Goal: Obtain resource: Obtain resource

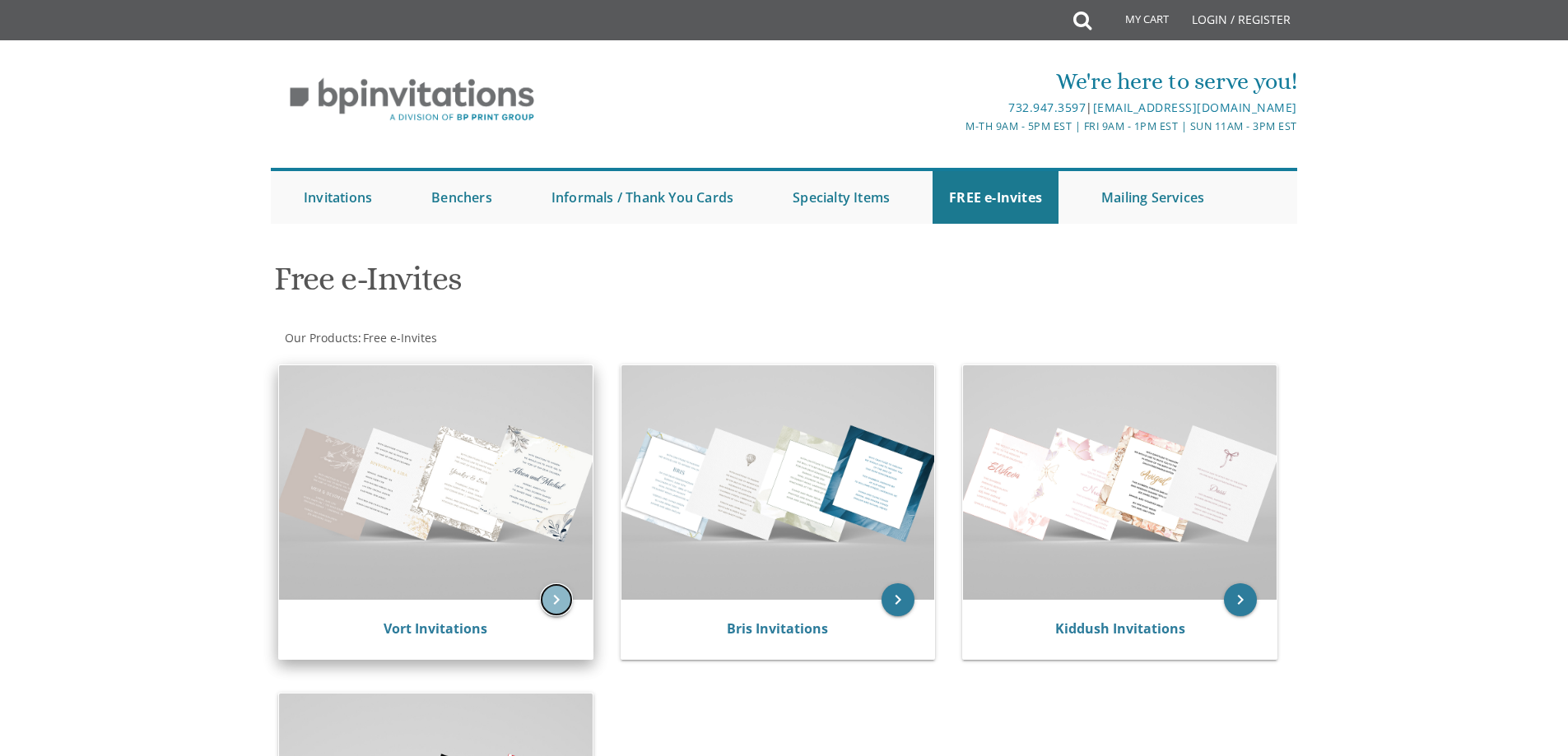
click at [558, 602] on icon "keyboard_arrow_right" at bounding box center [556, 600] width 33 height 33
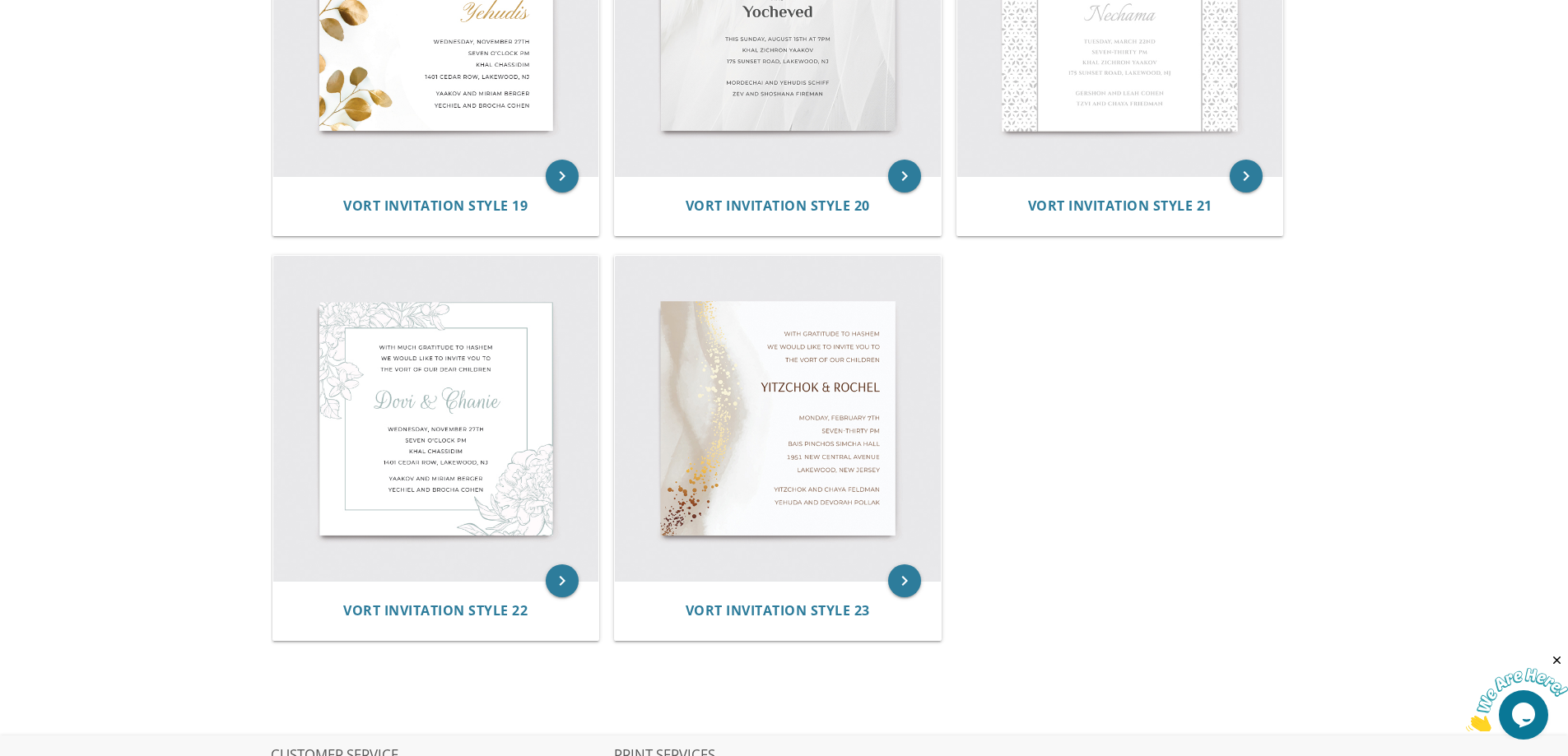
scroll to position [2963, 0]
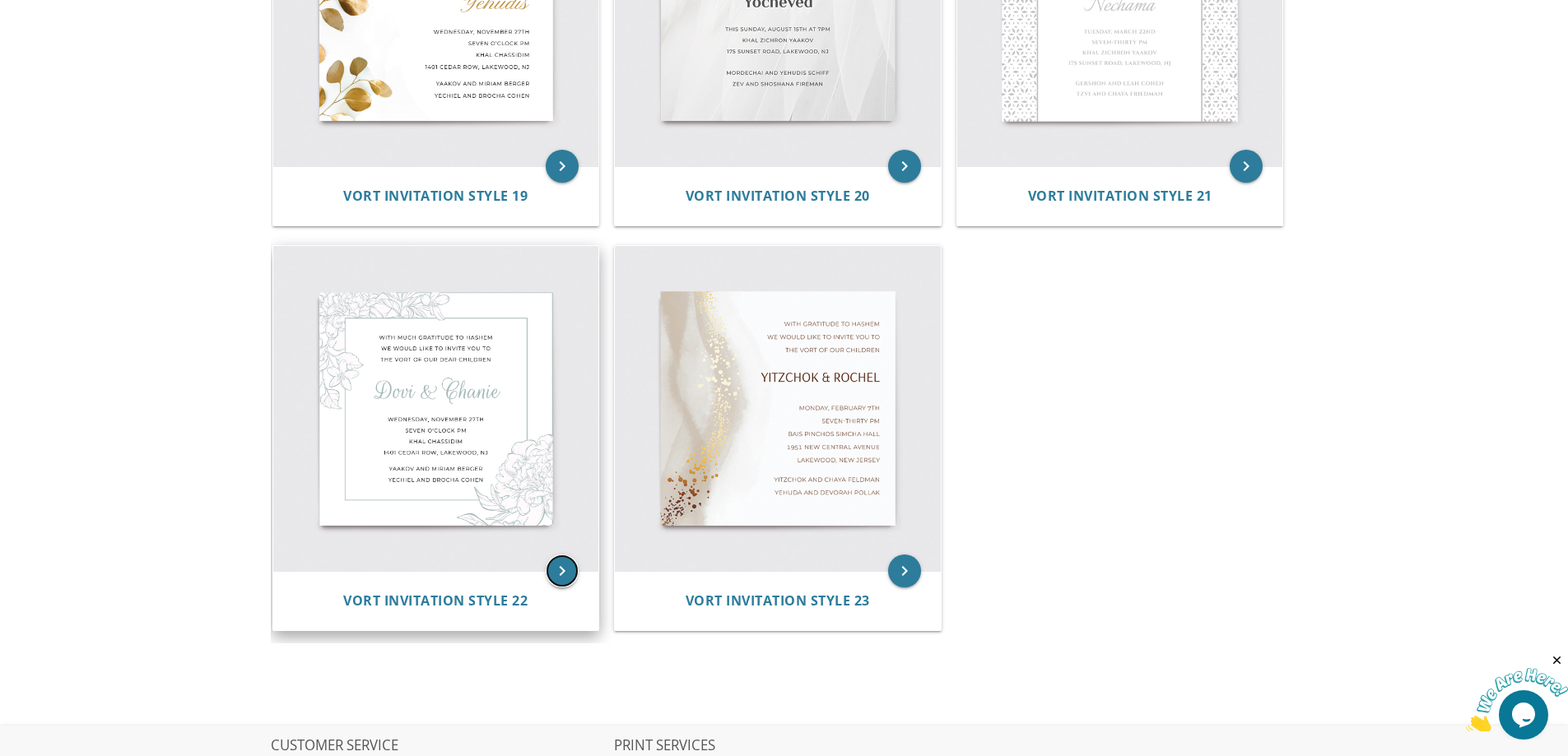
click at [556, 569] on icon "keyboard_arrow_right" at bounding box center [562, 571] width 33 height 33
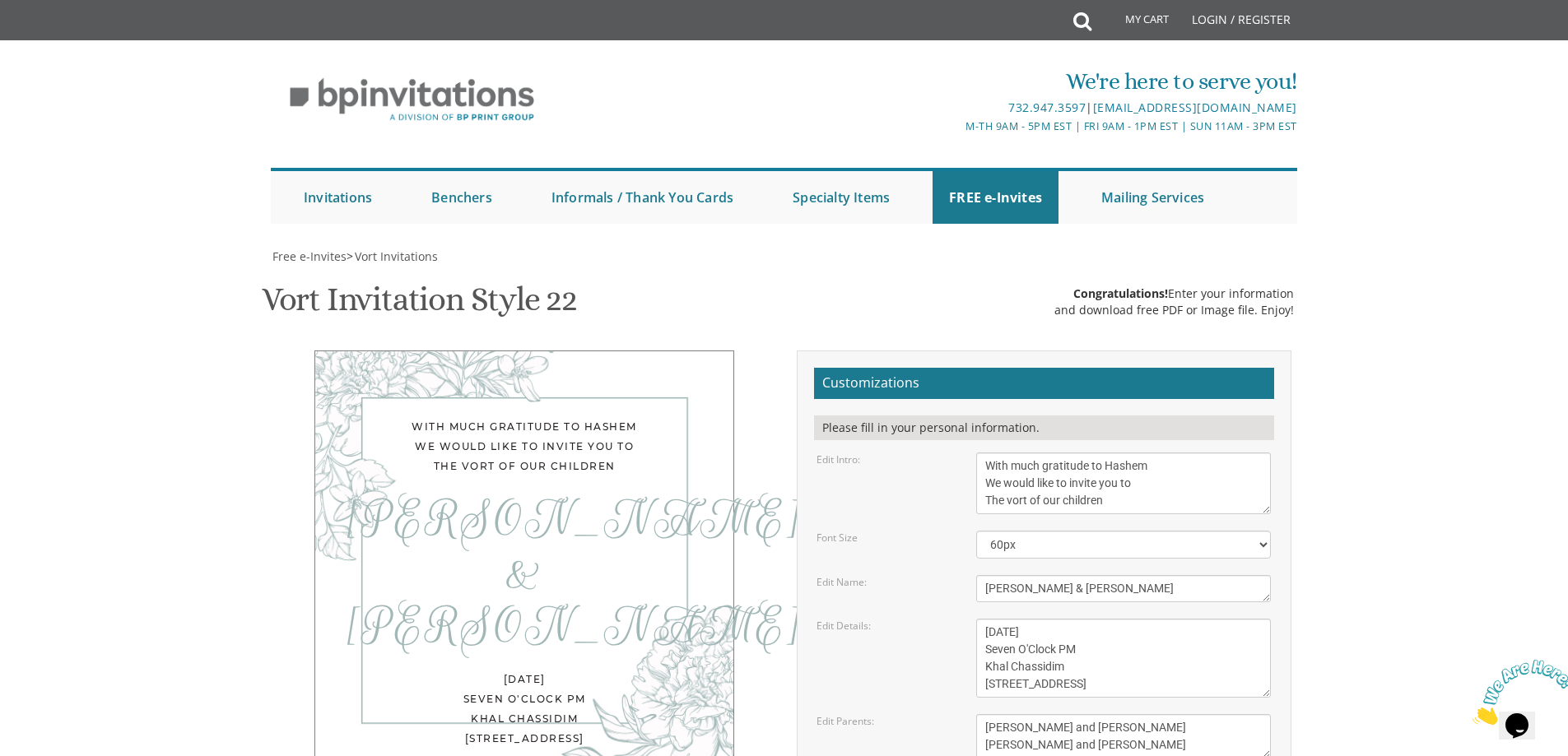
click at [1067, 587] on textarea "[PERSON_NAME] & [PERSON_NAME]" at bounding box center [1123, 589] width 295 height 27
type textarea "D"
type textarea "Avigdor & [PERSON_NAME]"
click at [1133, 633] on textarea "[DATE] Seven O'Clock PM Khal Chassidim [STREET_ADDRESS]" at bounding box center [1123, 658] width 295 height 79
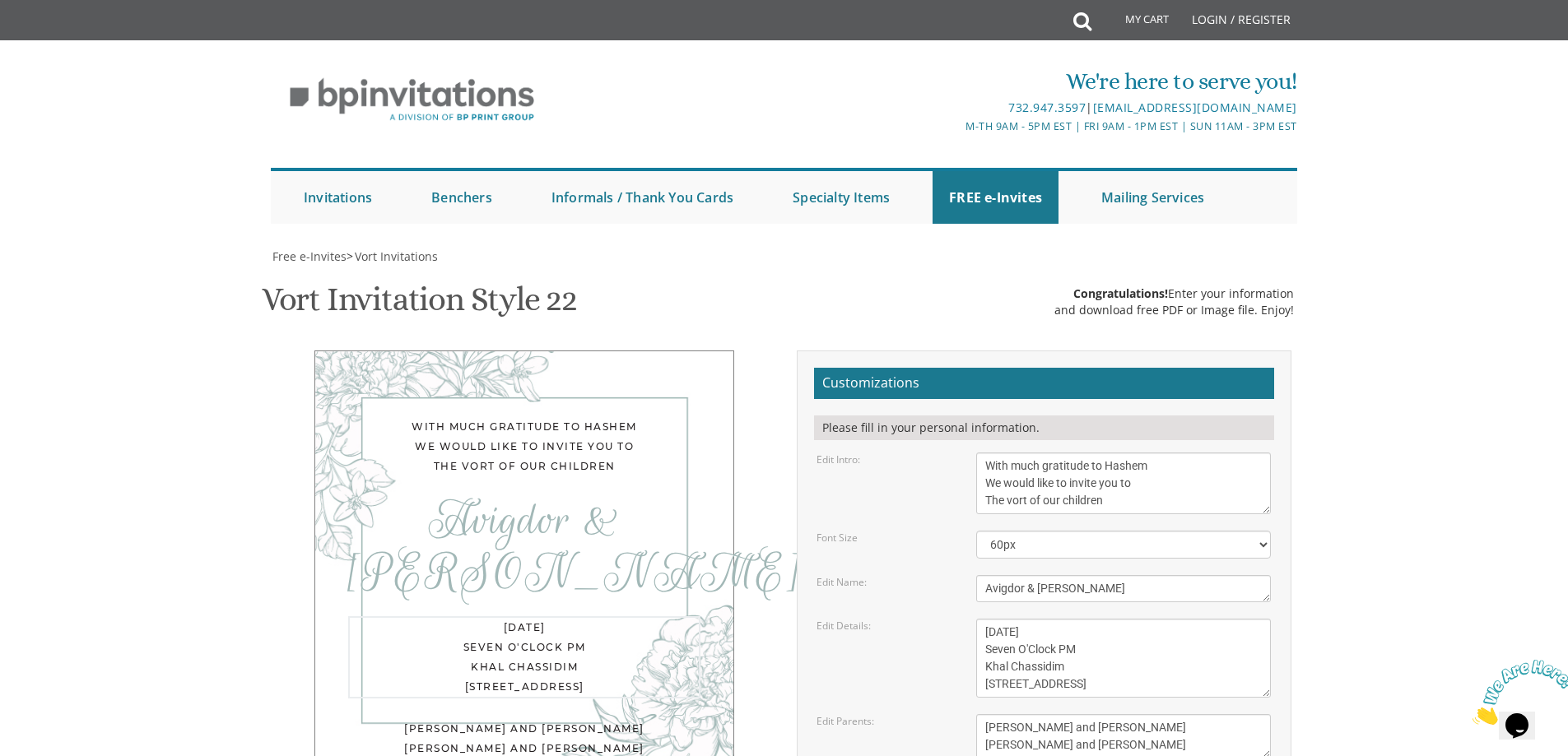
click at [1068, 675] on textarea "[DATE] Seven O'Clock PM Khal Chassidim [STREET_ADDRESS]" at bounding box center [1123, 658] width 295 height 79
click at [1025, 670] on textarea "[DATE] Seven O'Clock PM Khal Chassidim [STREET_ADDRESS]" at bounding box center [1123, 658] width 295 height 79
paste textarea "[PERSON_NAME]"
click at [1152, 685] on textarea "[DATE] Seven O'Clock PM Khal Chassidim [STREET_ADDRESS]" at bounding box center [1123, 658] width 295 height 79
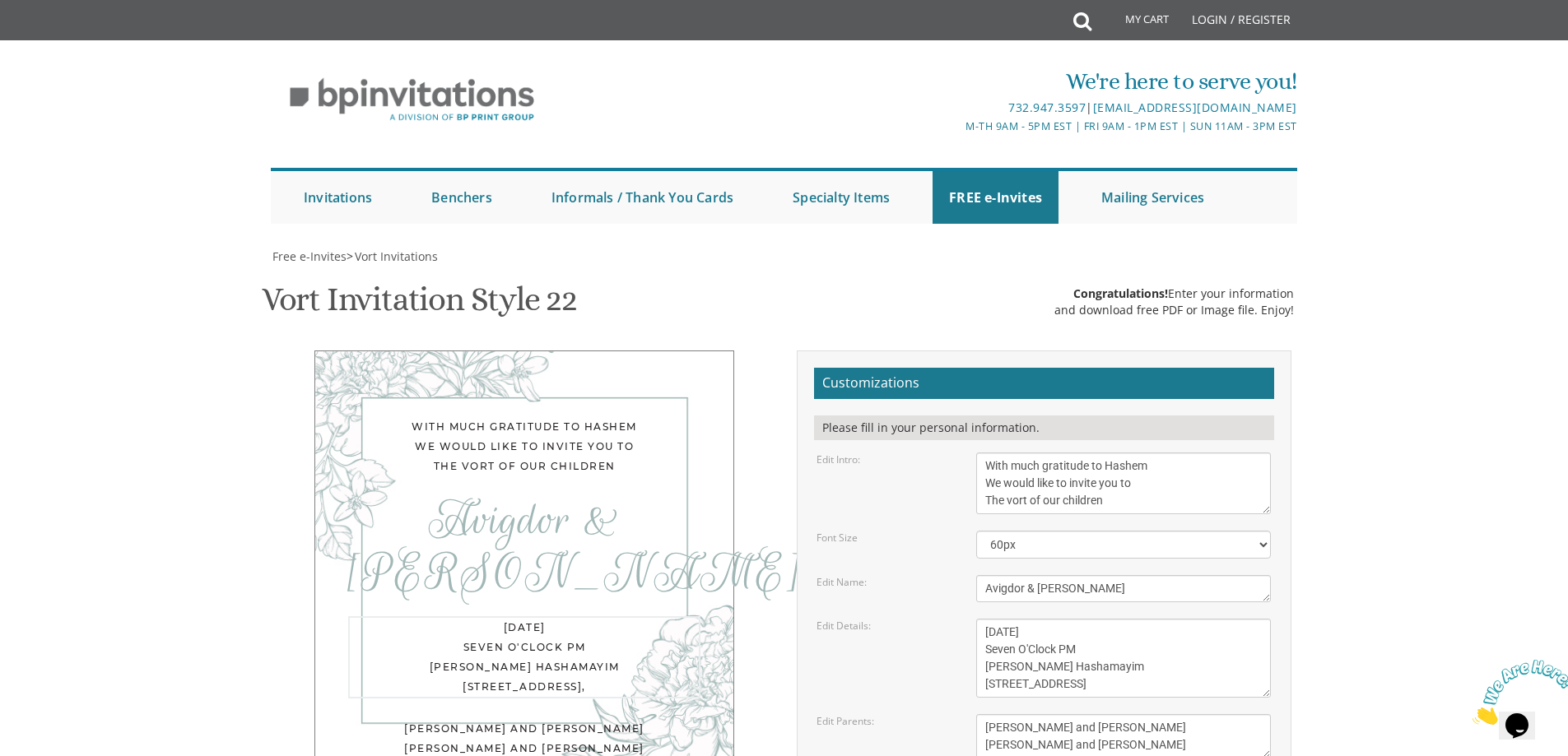
type textarea "[DATE] Seven O'Clock PM [PERSON_NAME] Hashamayim [STREET_ADDRESS]"
click at [1128, 715] on textarea "[PERSON_NAME] and [PERSON_NAME] [PERSON_NAME] and [PERSON_NAME]" at bounding box center [1123, 736] width 295 height 44
click at [1123, 715] on textarea "[PERSON_NAME] and [PERSON_NAME] [PERSON_NAME] and [PERSON_NAME]" at bounding box center [1123, 736] width 295 height 44
type textarea "[PERSON_NAME] & [PERSON_NAME] [PERSON_NAME] & [PERSON_NAME]"
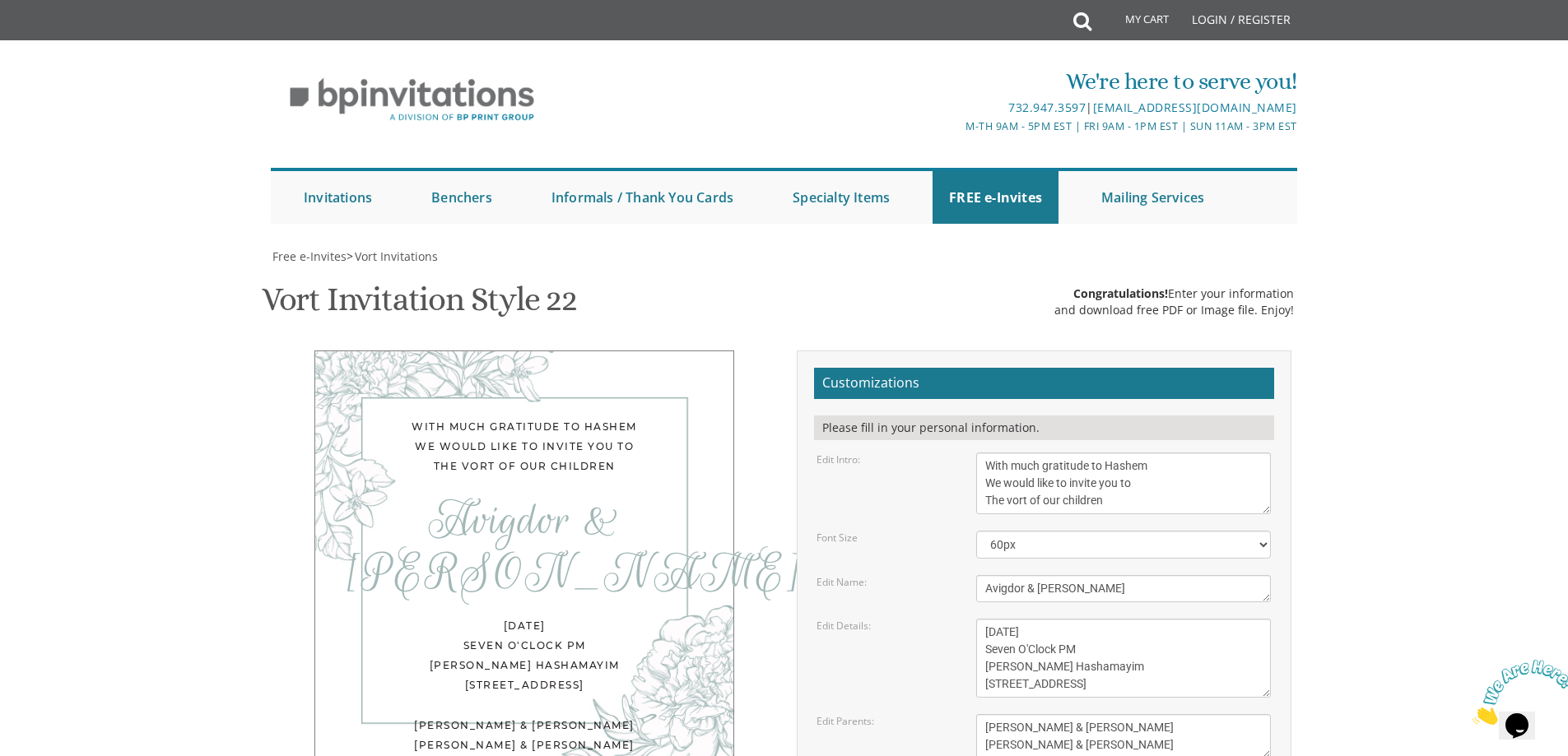
type input "[EMAIL_ADDRESS][DOMAIN_NAME]"
click at [412, 249] on span "Vort Invitations" at bounding box center [396, 256] width 84 height 15
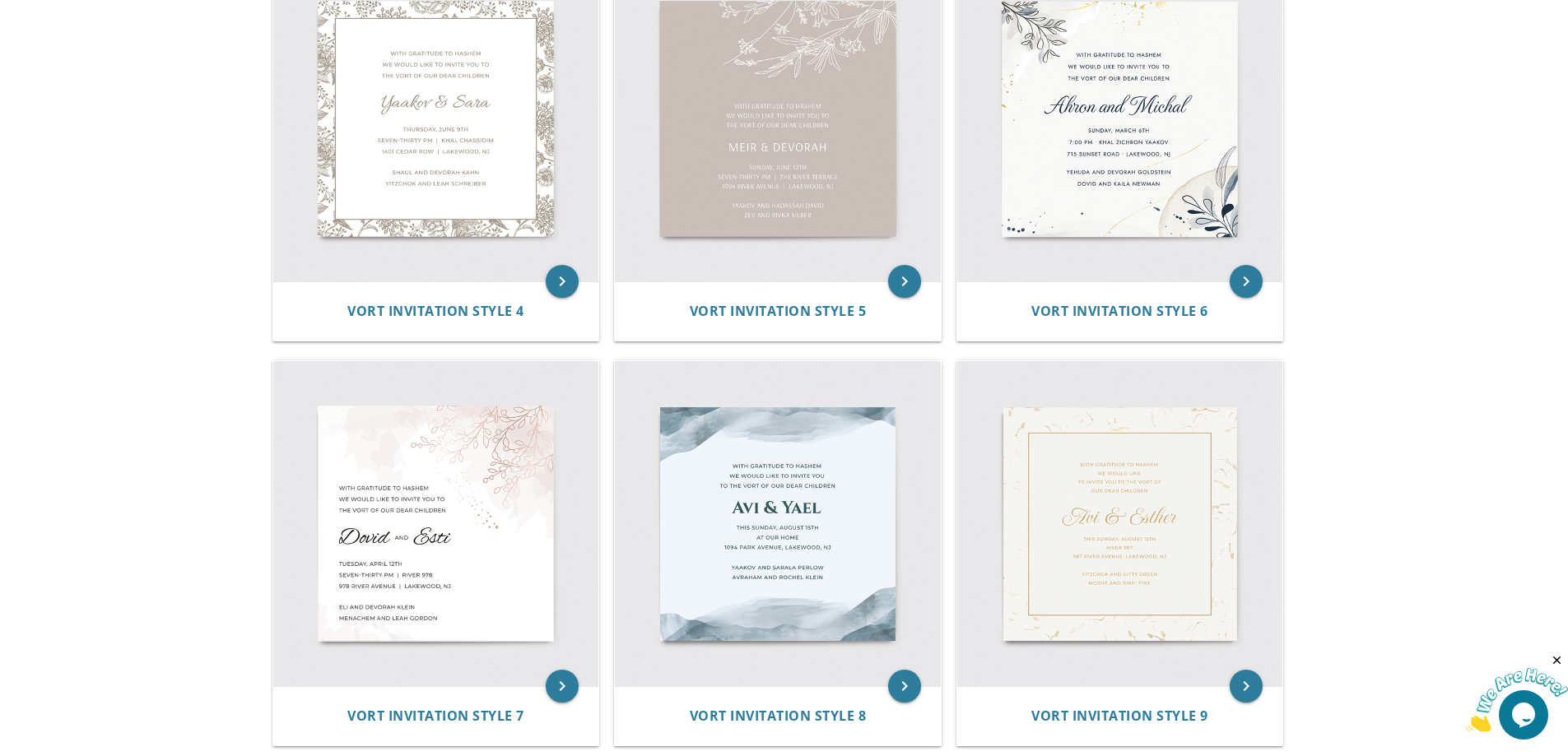
scroll to position [741, 0]
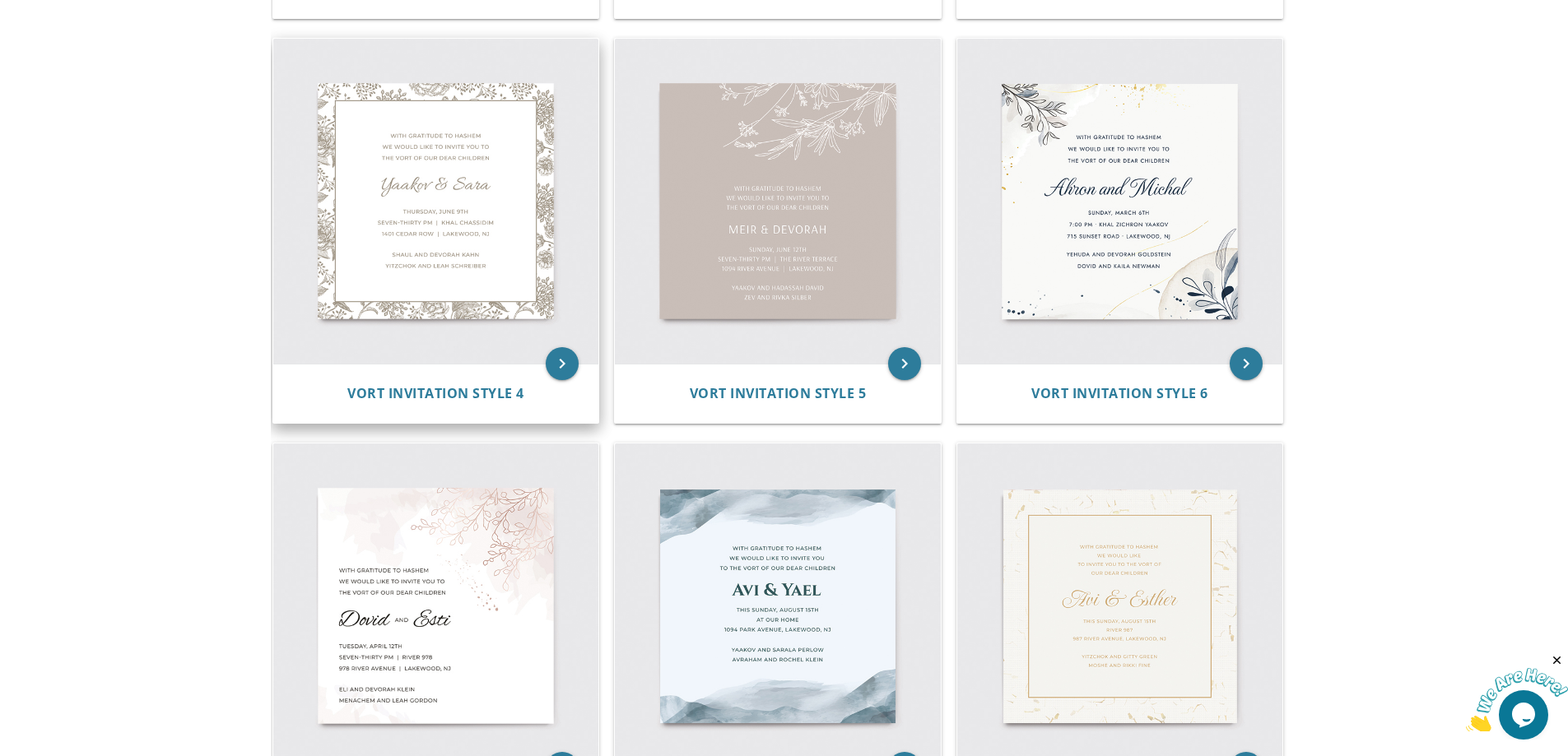
click at [459, 206] on img at bounding box center [436, 201] width 326 height 326
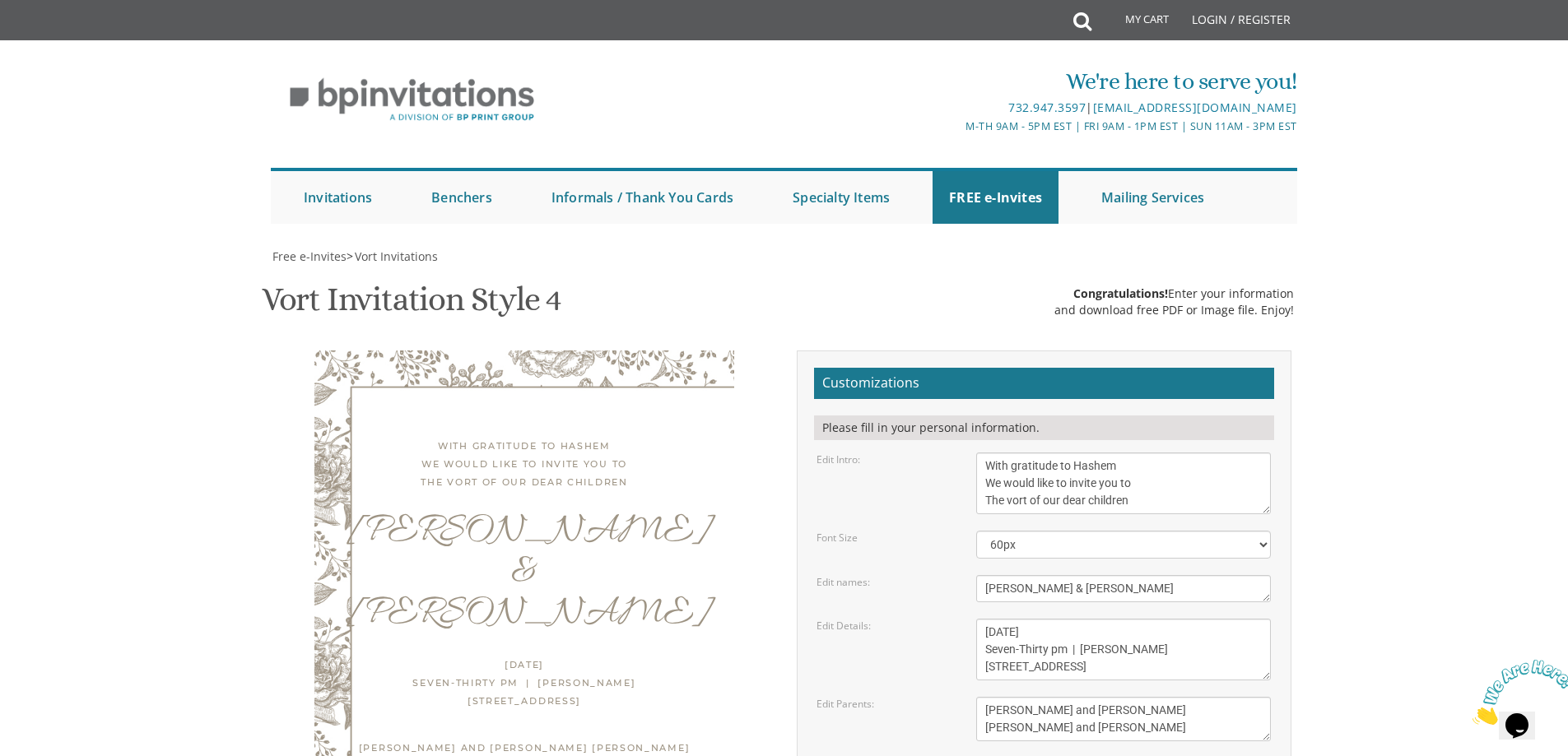
scroll to position [83, 0]
click at [1074, 576] on textarea "Yaakov & Sara" at bounding box center [1123, 589] width 295 height 27
type textarea "Y"
type textarea "Avigdor & [PERSON_NAME]"
click at [1091, 619] on textarea "Thursday, June 9th Seven-Thirty pm | Khal Chassidim 1401 Cedar Row | Lakewood, …" at bounding box center [1123, 649] width 295 height 62
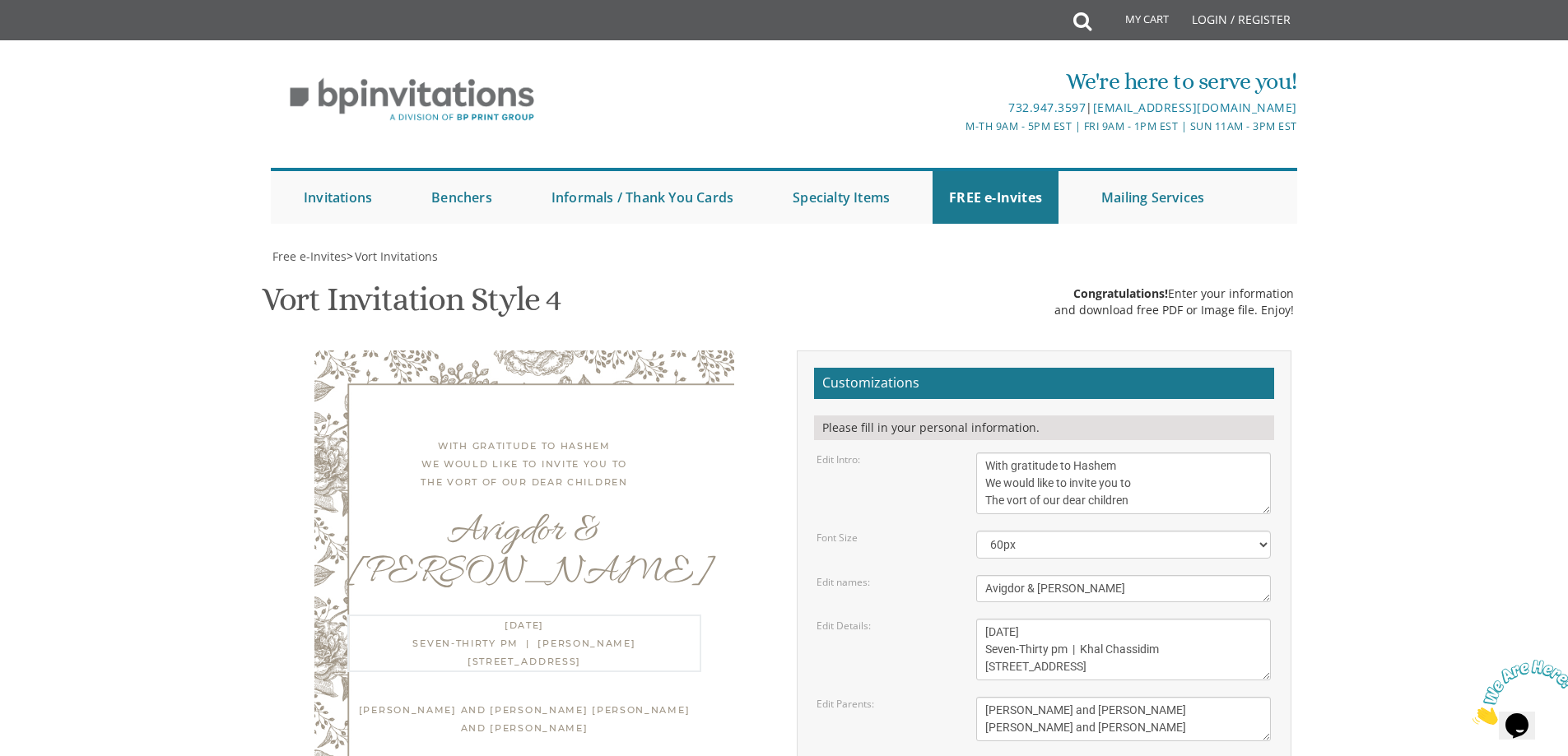
click at [1048, 619] on textarea "Thursday, June 9th Seven-Thirty pm | Khal Chassidim 1401 Cedar Row | Lakewood, …" at bounding box center [1123, 649] width 295 height 62
click at [1132, 619] on textarea "Thursday, June 9th Seven-Thirty pm | Khal Chassidim 1401 Cedar Row | Lakewood, …" at bounding box center [1123, 649] width 295 height 62
paste textarea "[PERSON_NAME]"
click at [1071, 619] on textarea "Thursday, June 9th Seven-Thirty pm | Khal Chassidim 1401 Cedar Row | Lakewood, …" at bounding box center [1123, 649] width 295 height 62
click at [1165, 619] on textarea "Thursday, June 9th Seven-Thirty pm | Khal Chassidim 1401 Cedar Row | Lakewood, …" at bounding box center [1123, 649] width 295 height 62
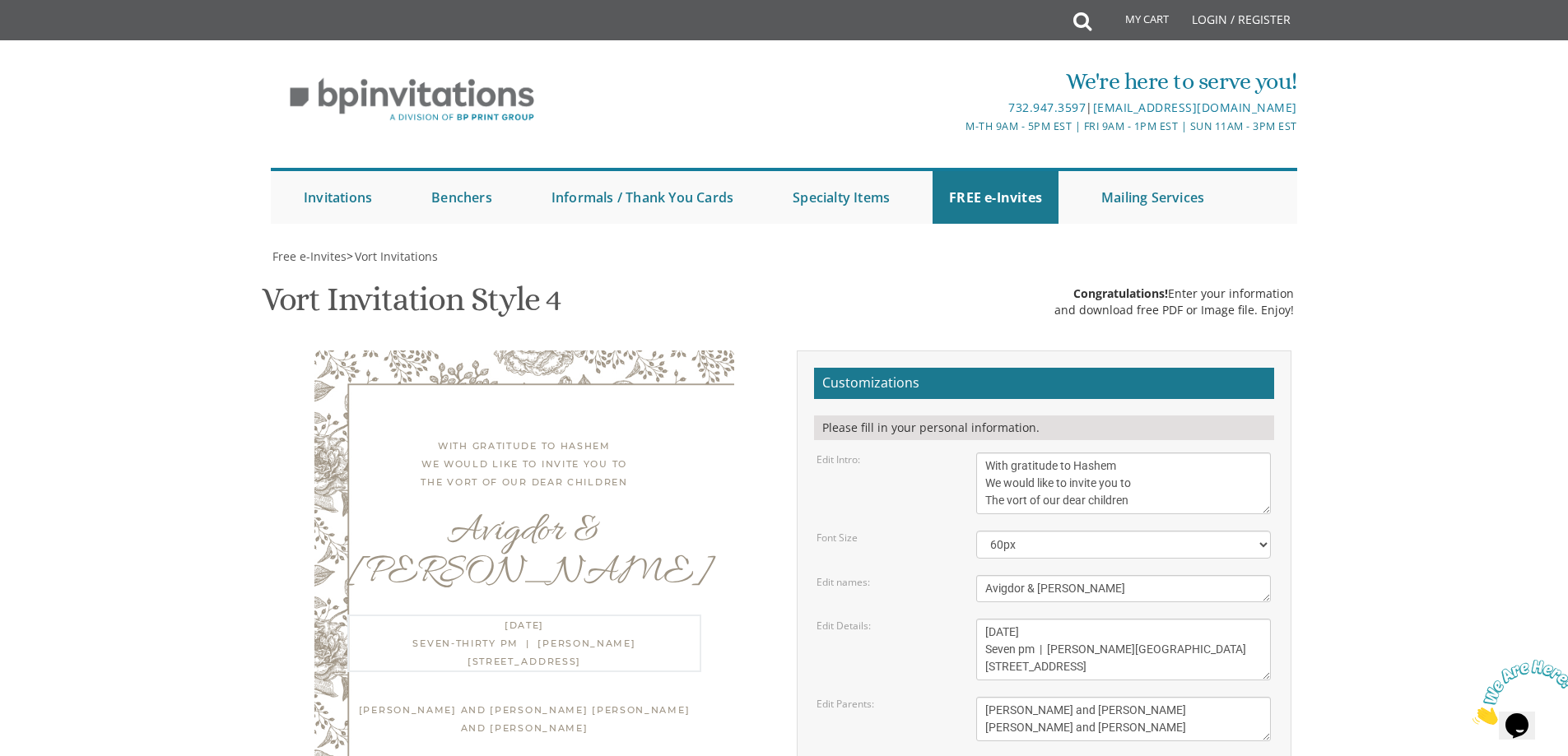
click at [1201, 619] on textarea "Thursday, June 9th Seven-Thirty pm | Khal Chassidim 1401 Cedar Row | Lakewood, …" at bounding box center [1123, 649] width 295 height 62
type textarea "Thursday, September 18th Seven pm | Khal Shaar Hashamayim 71 E. Willow Tree Roa…"
click at [1123, 697] on textarea "Shaul and Devorah Kahn Yitzchok and Leah Schreiber" at bounding box center [1123, 718] width 295 height 44
click at [1131, 697] on textarea "Shaul and Devorah Kahn Yitzchok and Leah Schreiber" at bounding box center [1123, 718] width 295 height 44
type textarea "Moshe Yonah & Chanie Ritterman Yehuda & Racheli Bloch"
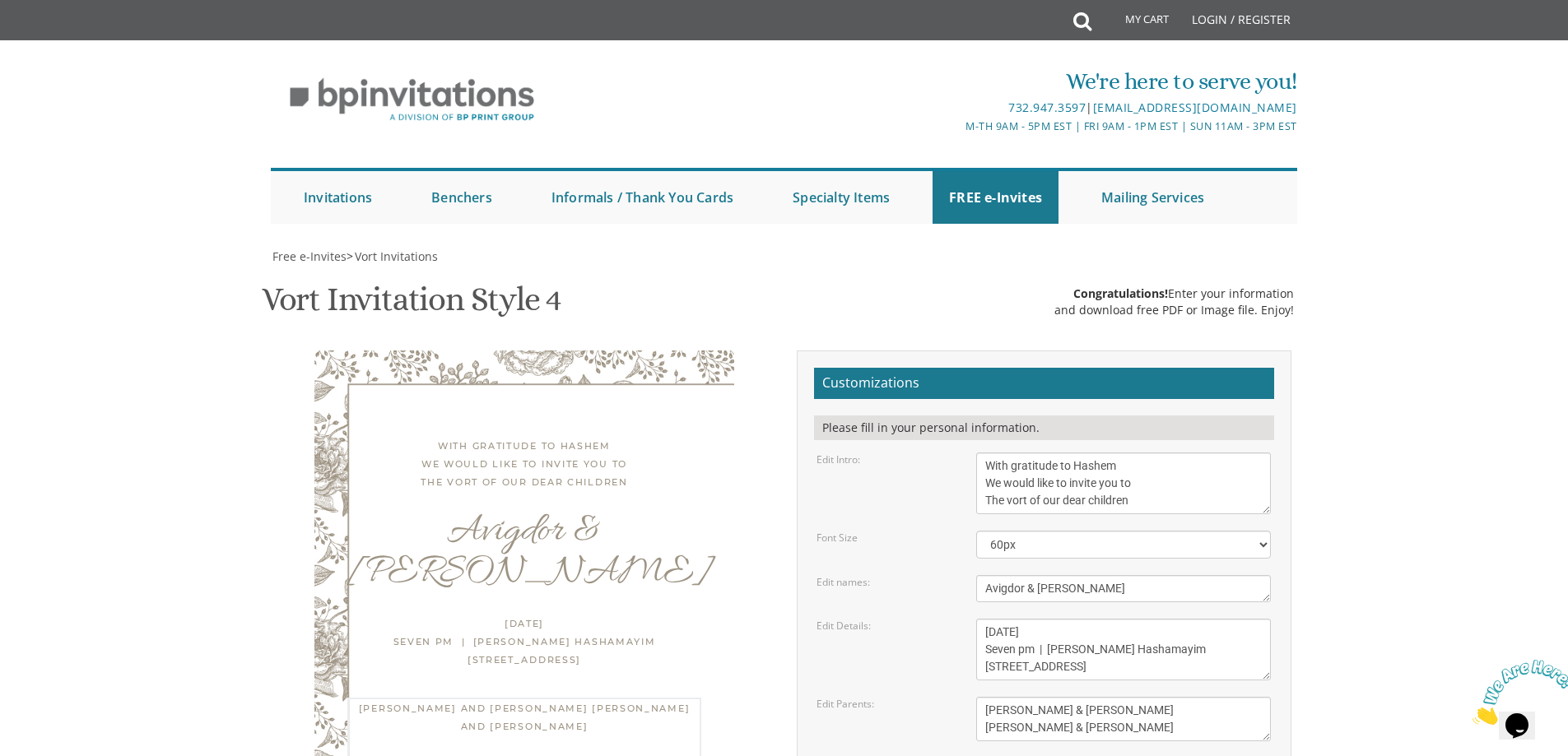
type input "[EMAIL_ADDRESS][DOMAIN_NAME]"
